Goal: Unclear: Browse casually

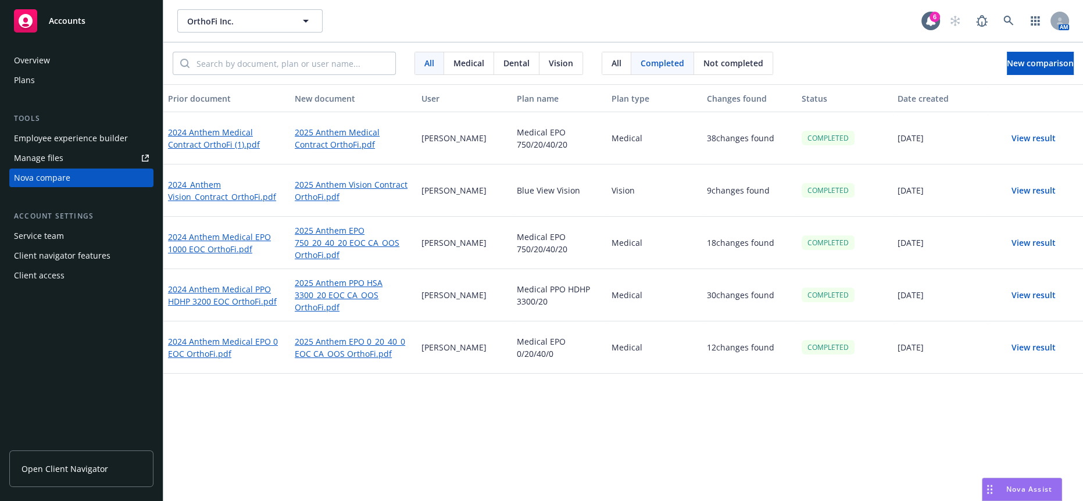
scroll to position [1135, 0]
